Goal: Information Seeking & Learning: Learn about a topic

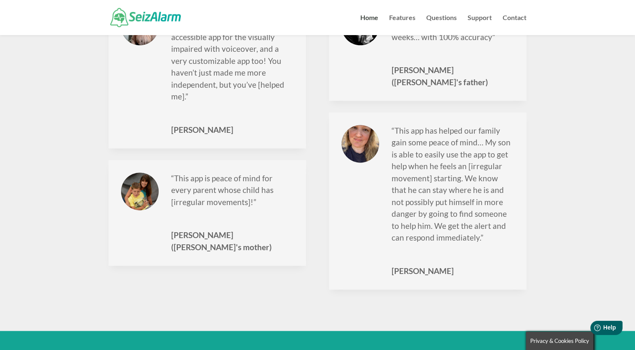
scroll to position [1388, 0]
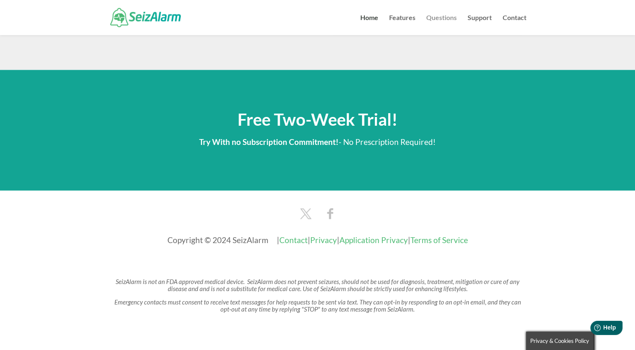
click at [443, 20] on link "Questions" at bounding box center [441, 25] width 30 height 20
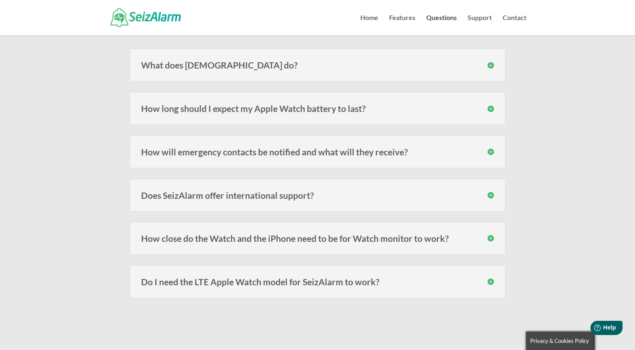
scroll to position [125, 0]
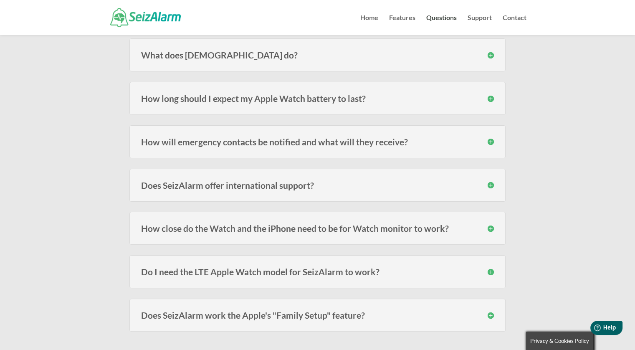
click at [491, 98] on h3 "How long should I expect my Apple Watch battery to last?" at bounding box center [317, 98] width 353 height 9
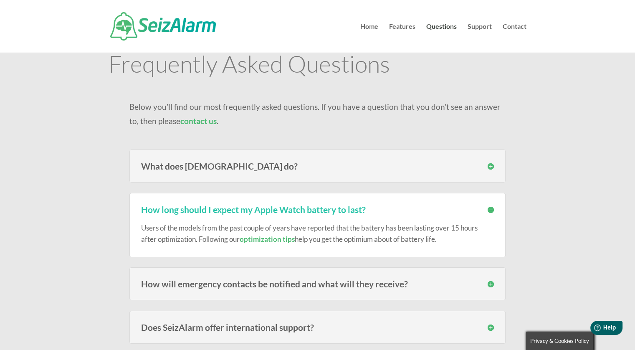
scroll to position [0, 0]
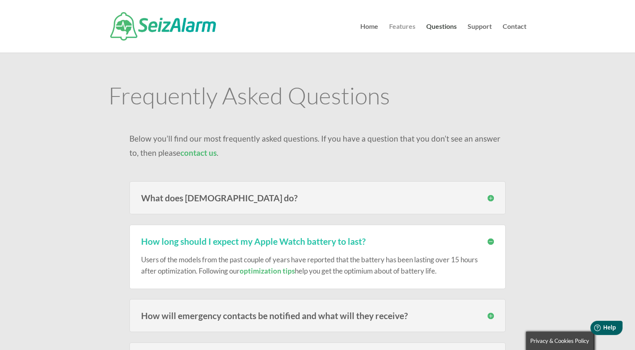
click at [414, 30] on link "Features" at bounding box center [402, 37] width 26 height 29
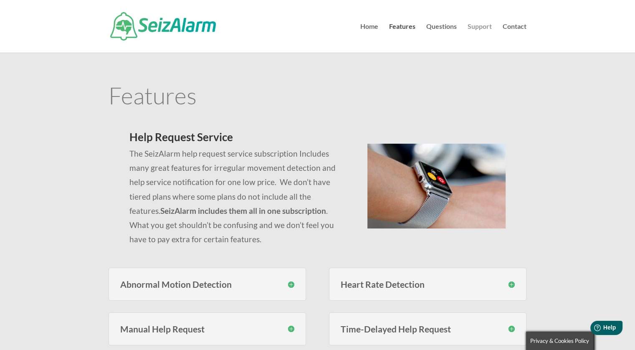
click at [472, 31] on link "Support" at bounding box center [480, 37] width 24 height 29
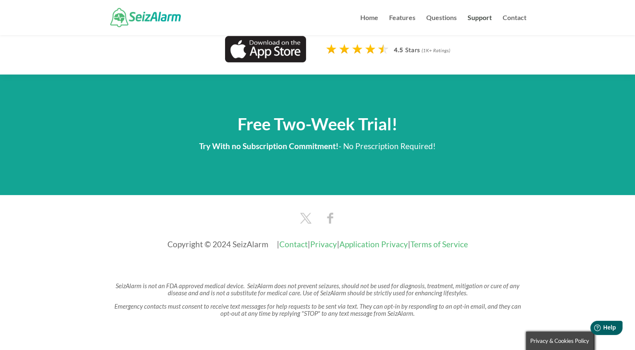
scroll to position [753, 0]
